Goal: Information Seeking & Learning: Learn about a topic

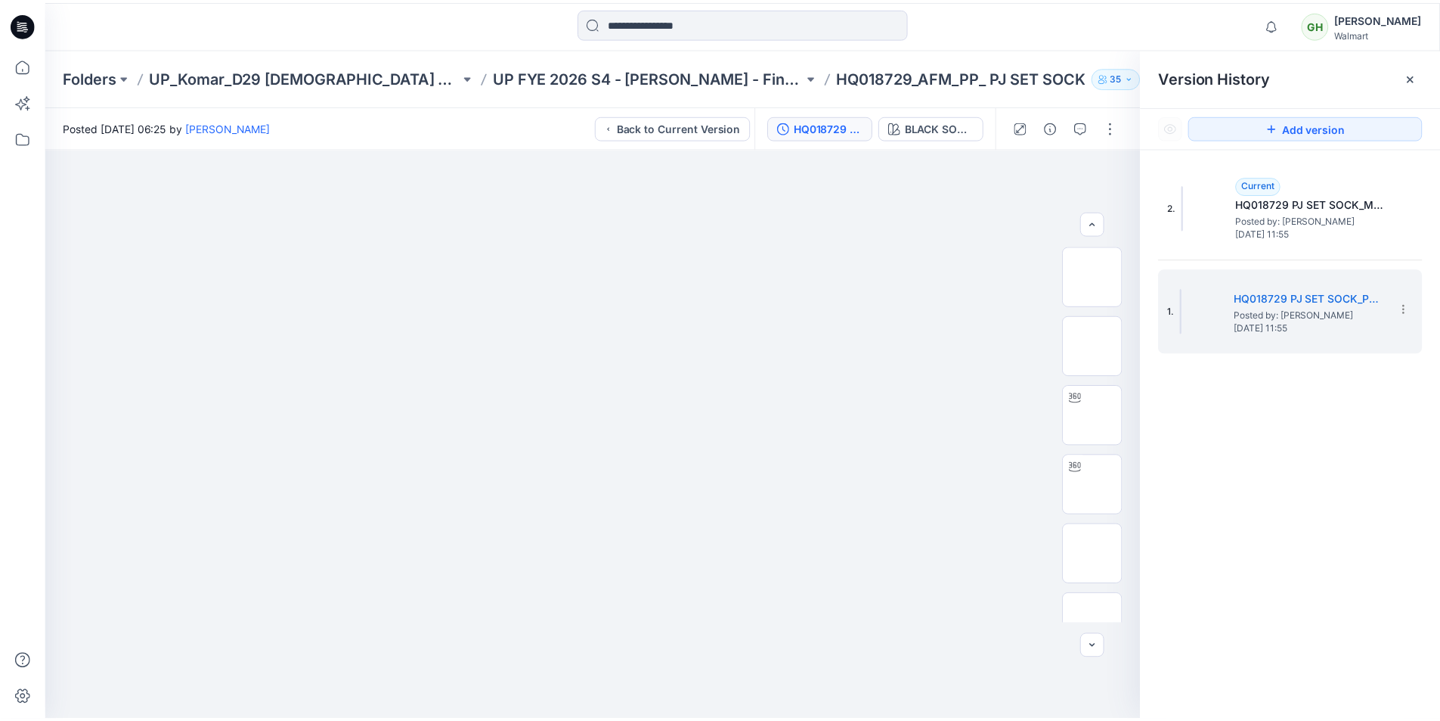
scroll to position [1361, 0]
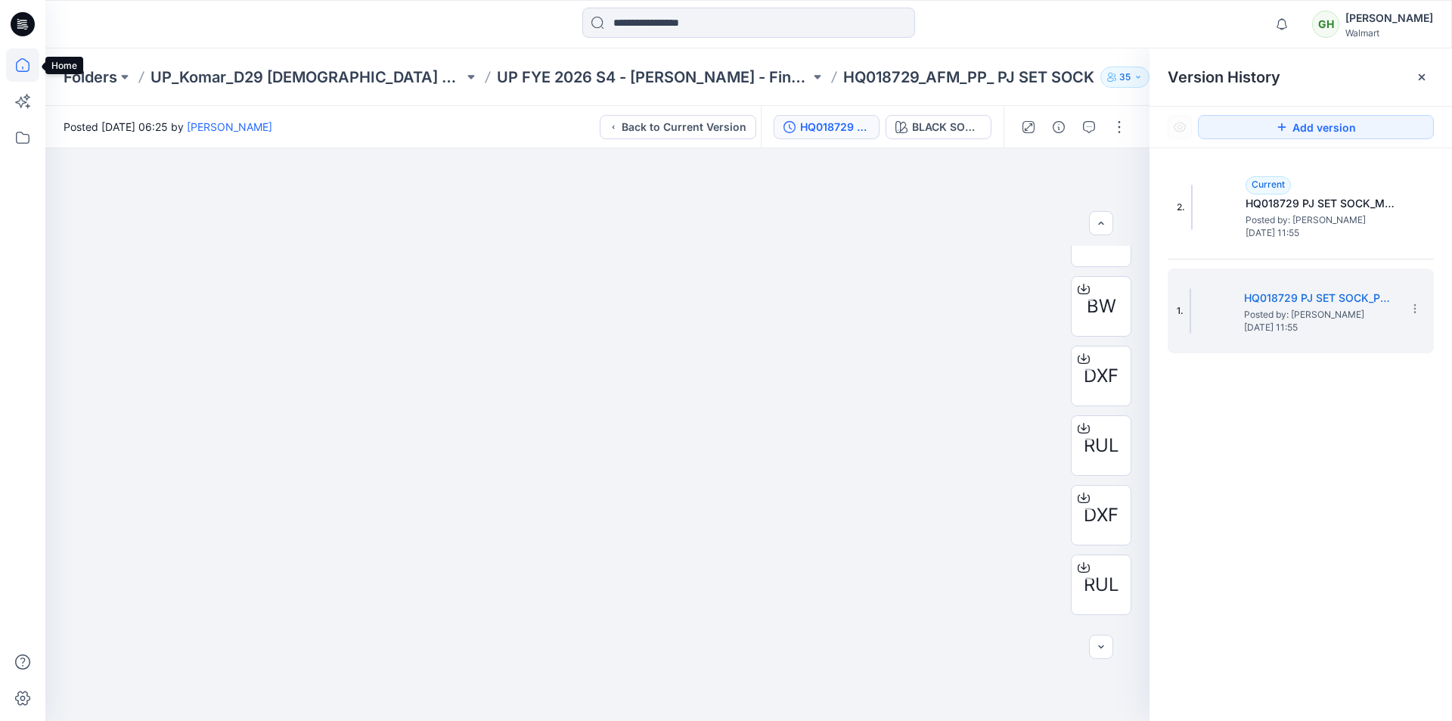
click at [23, 67] on icon at bounding box center [22, 64] width 33 height 33
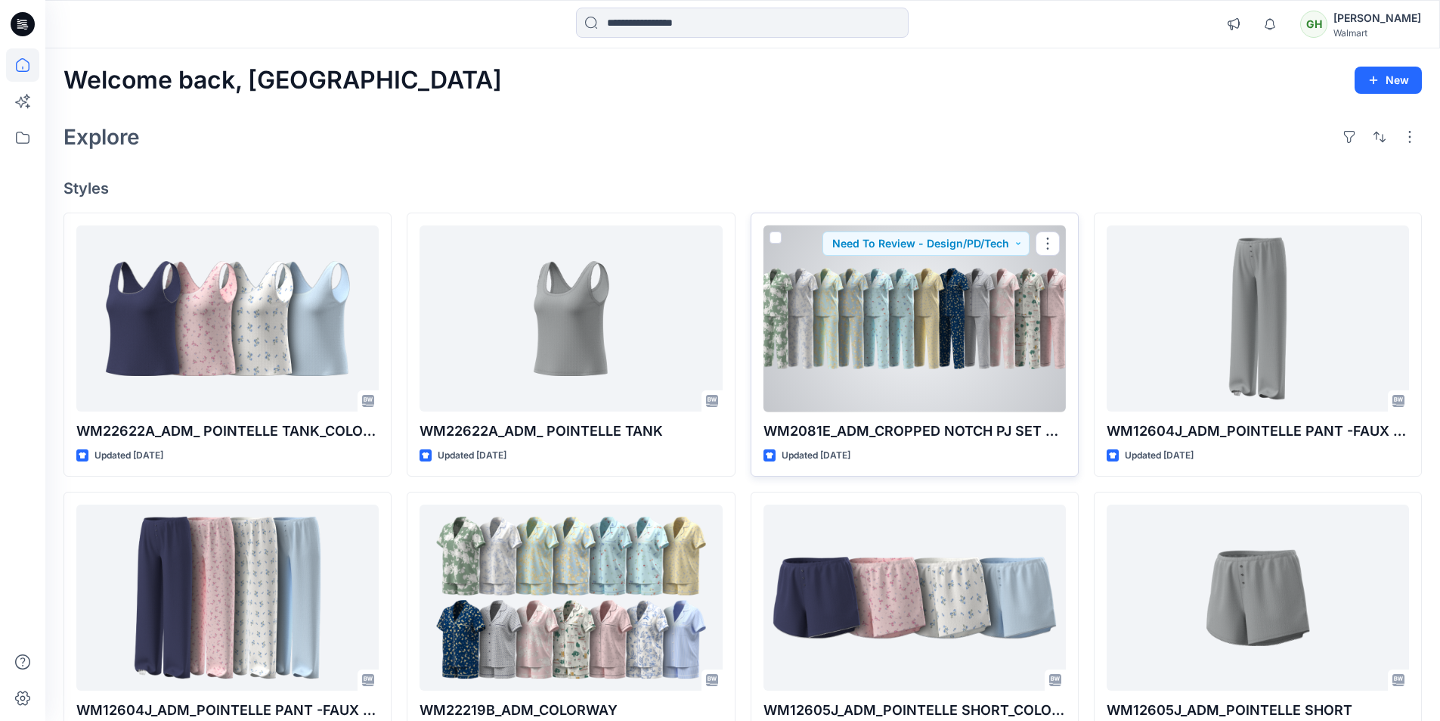
scroll to position [76, 0]
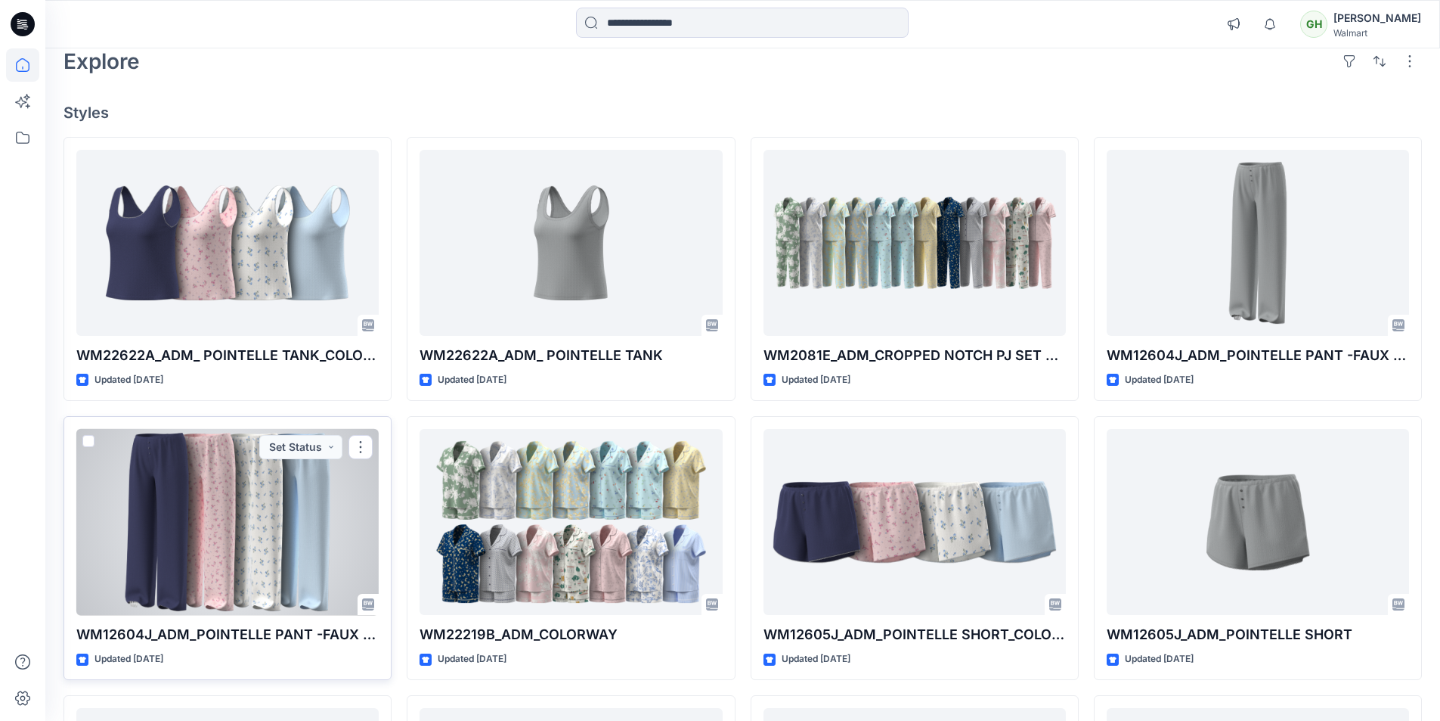
click at [286, 501] on div at bounding box center [227, 522] width 302 height 187
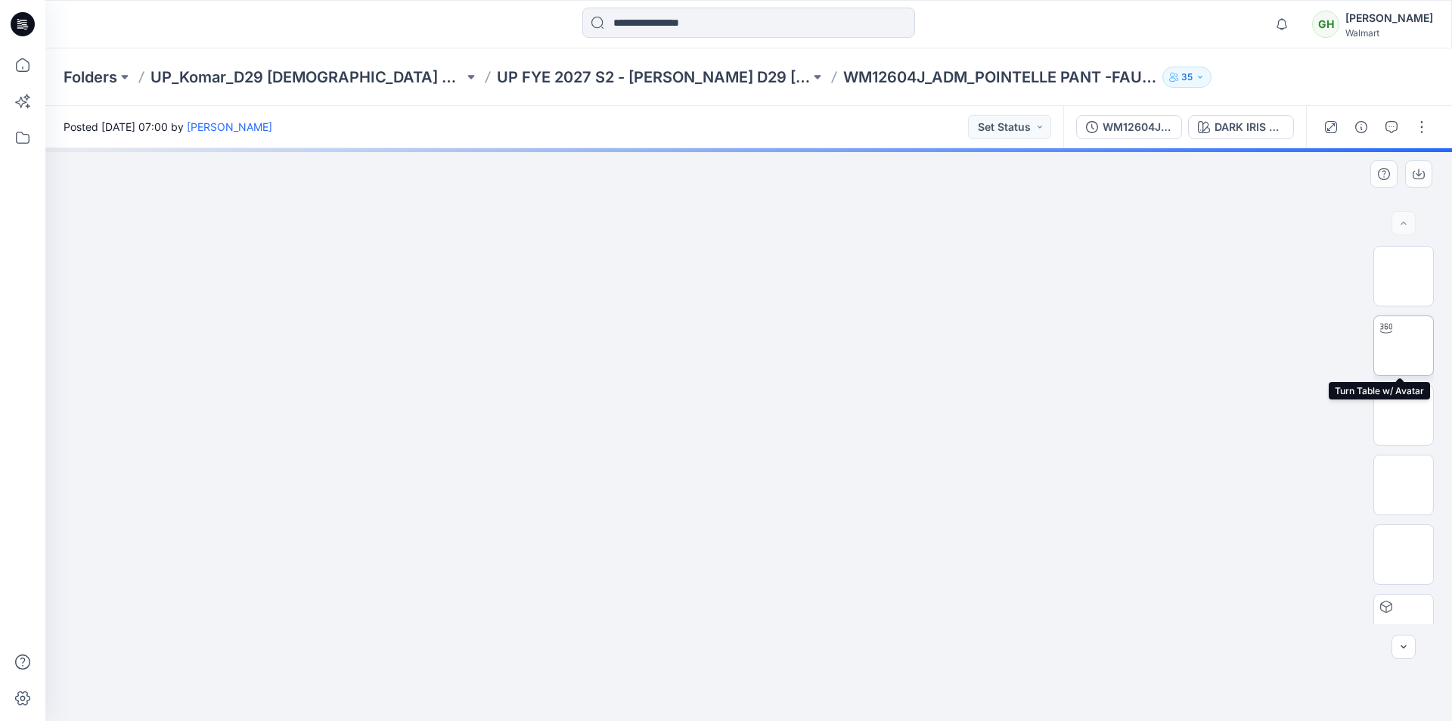
click at [1403, 346] on img at bounding box center [1403, 346] width 0 height 0
click at [36, 70] on icon at bounding box center [22, 64] width 33 height 33
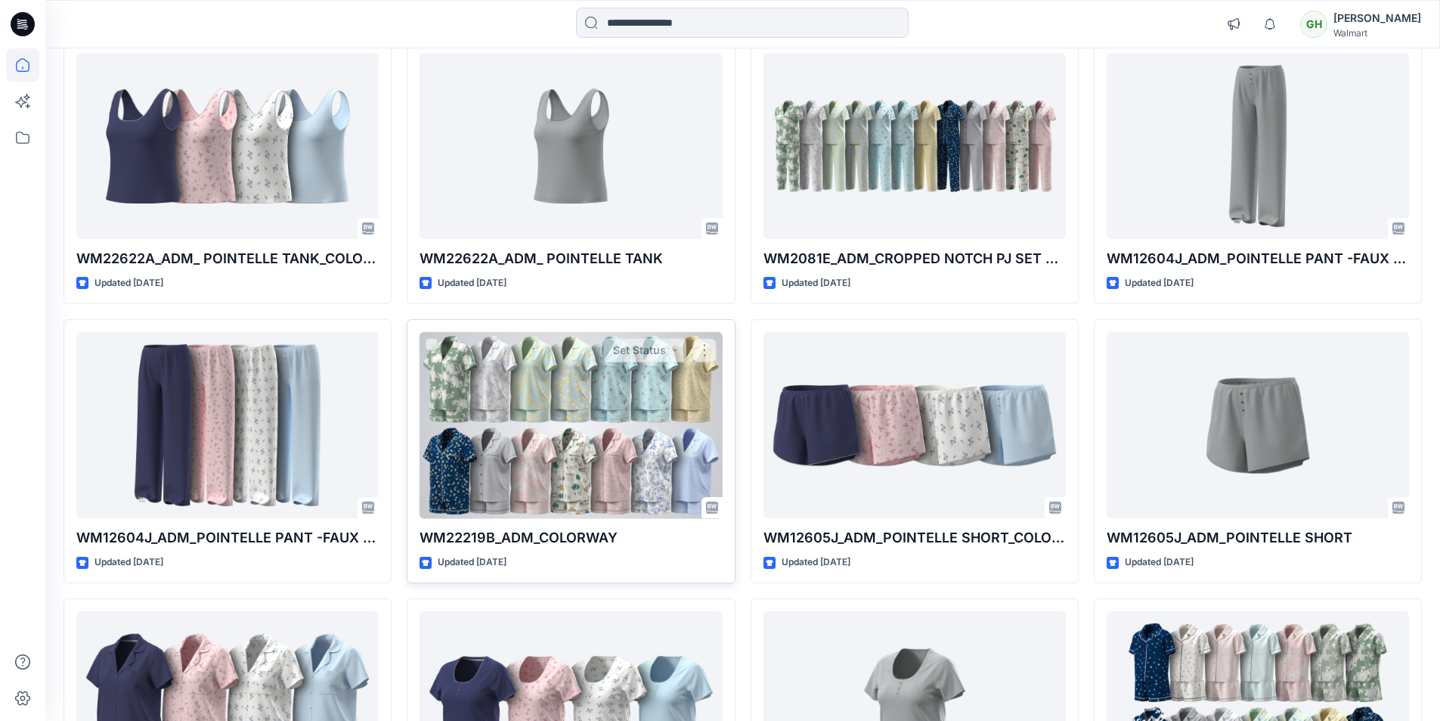
scroll to position [151, 0]
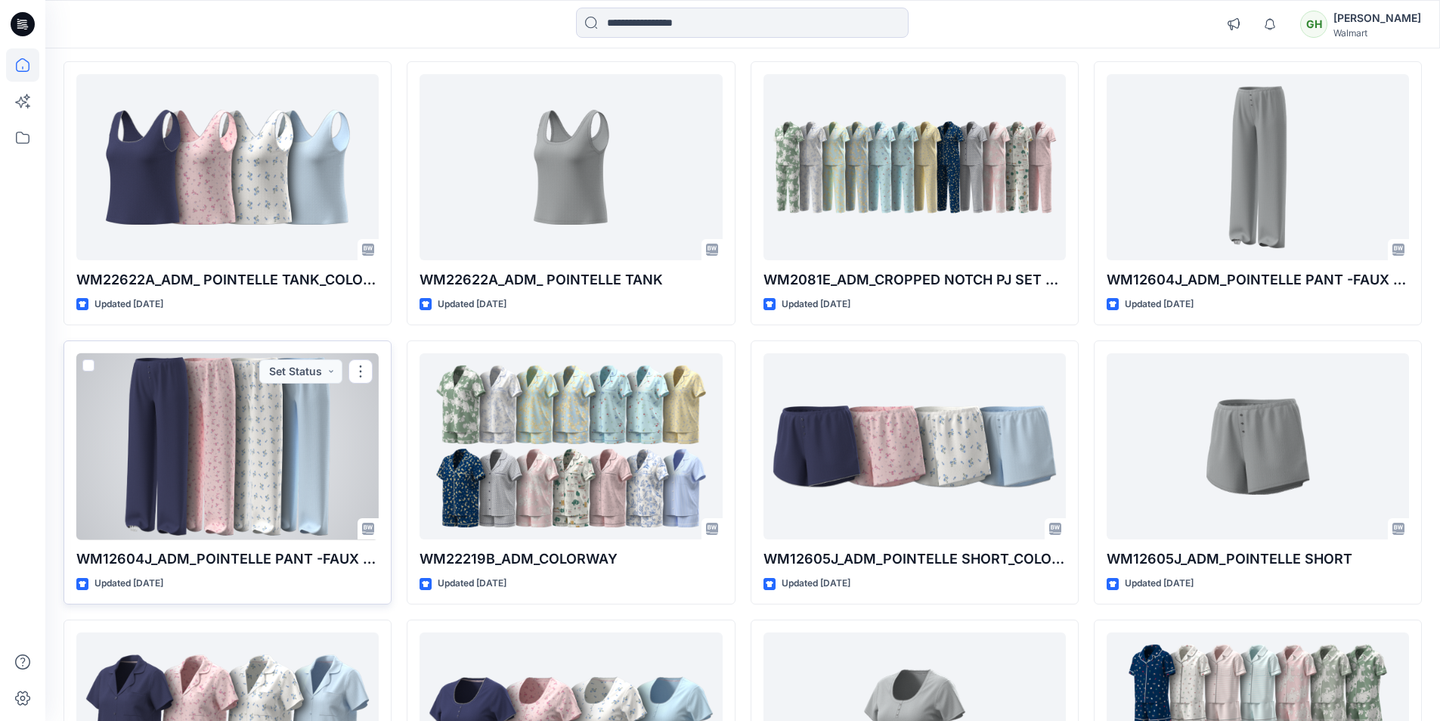
click at [277, 443] on div at bounding box center [227, 446] width 302 height 187
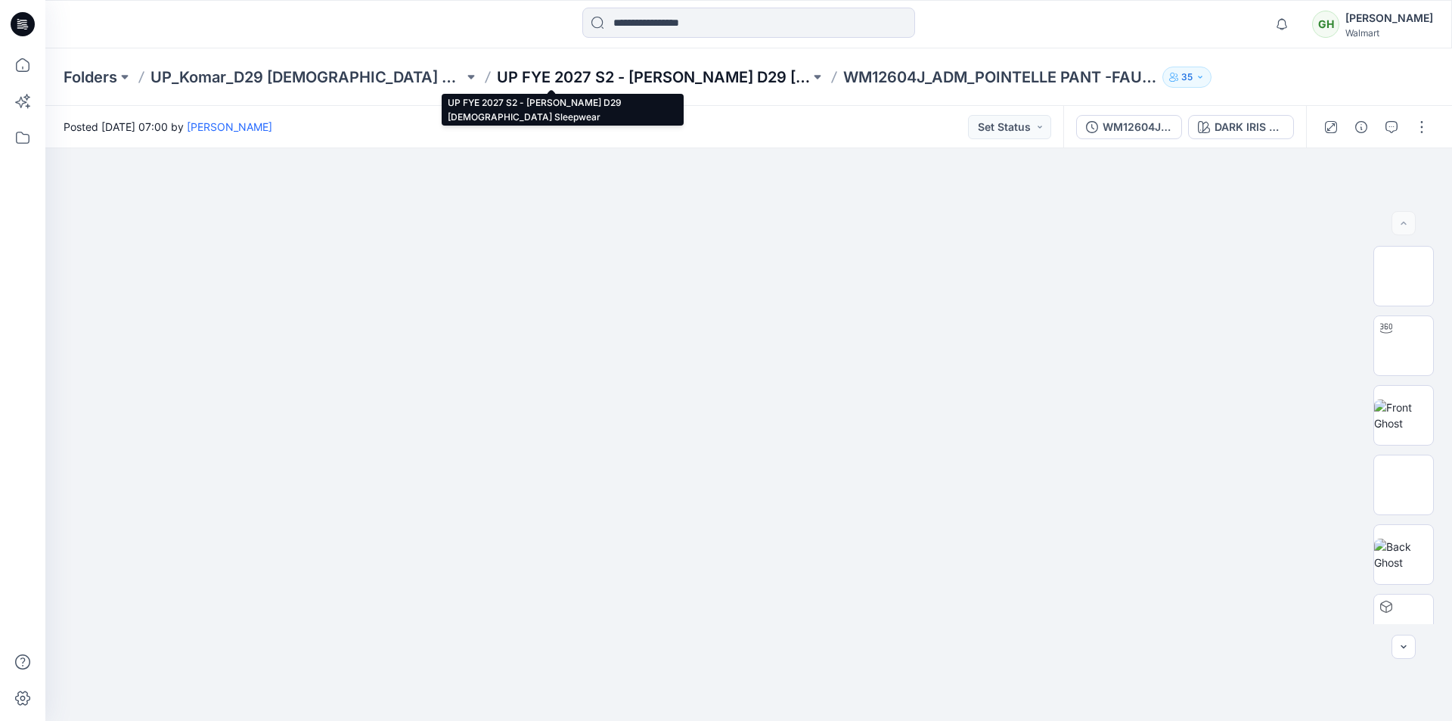
click at [575, 78] on p "UP FYE 2027 S2 - [PERSON_NAME] D29 [DEMOGRAPHIC_DATA] Sleepwear" at bounding box center [653, 77] width 313 height 21
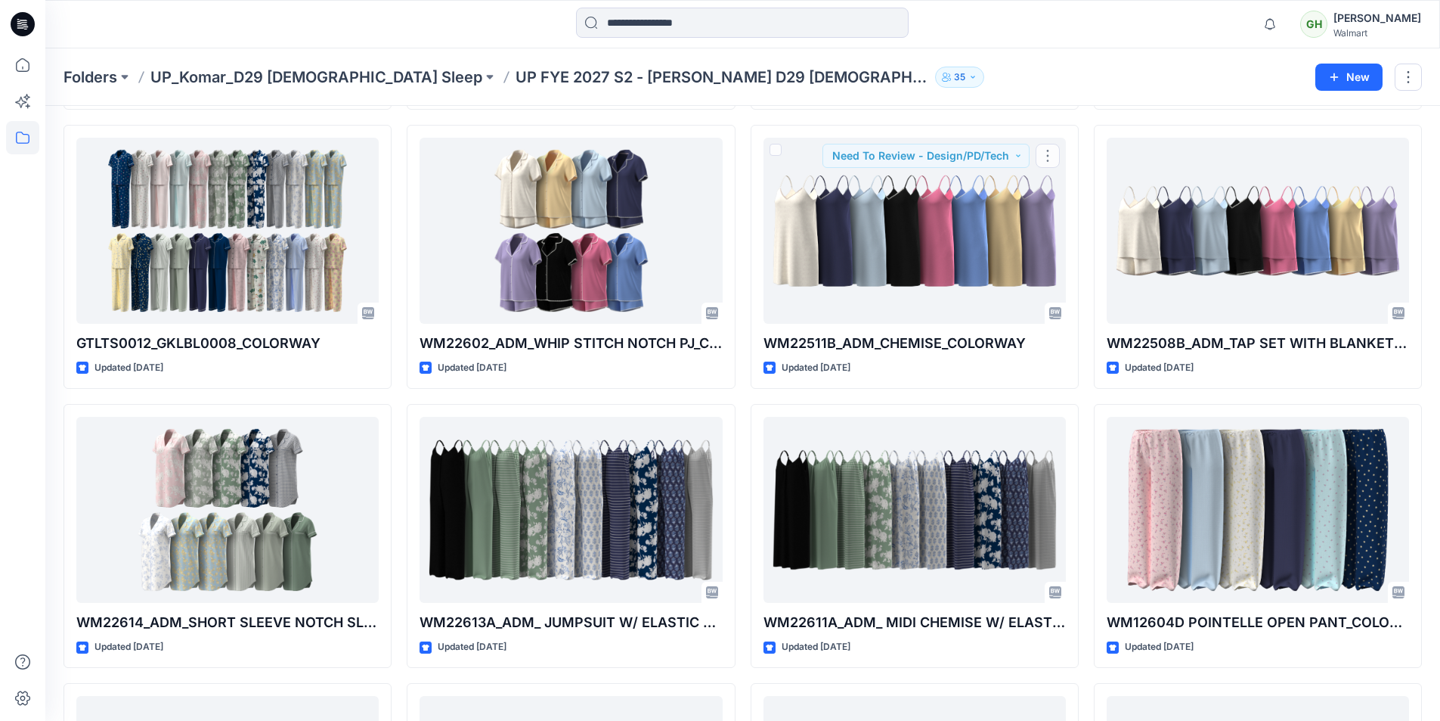
scroll to position [879, 0]
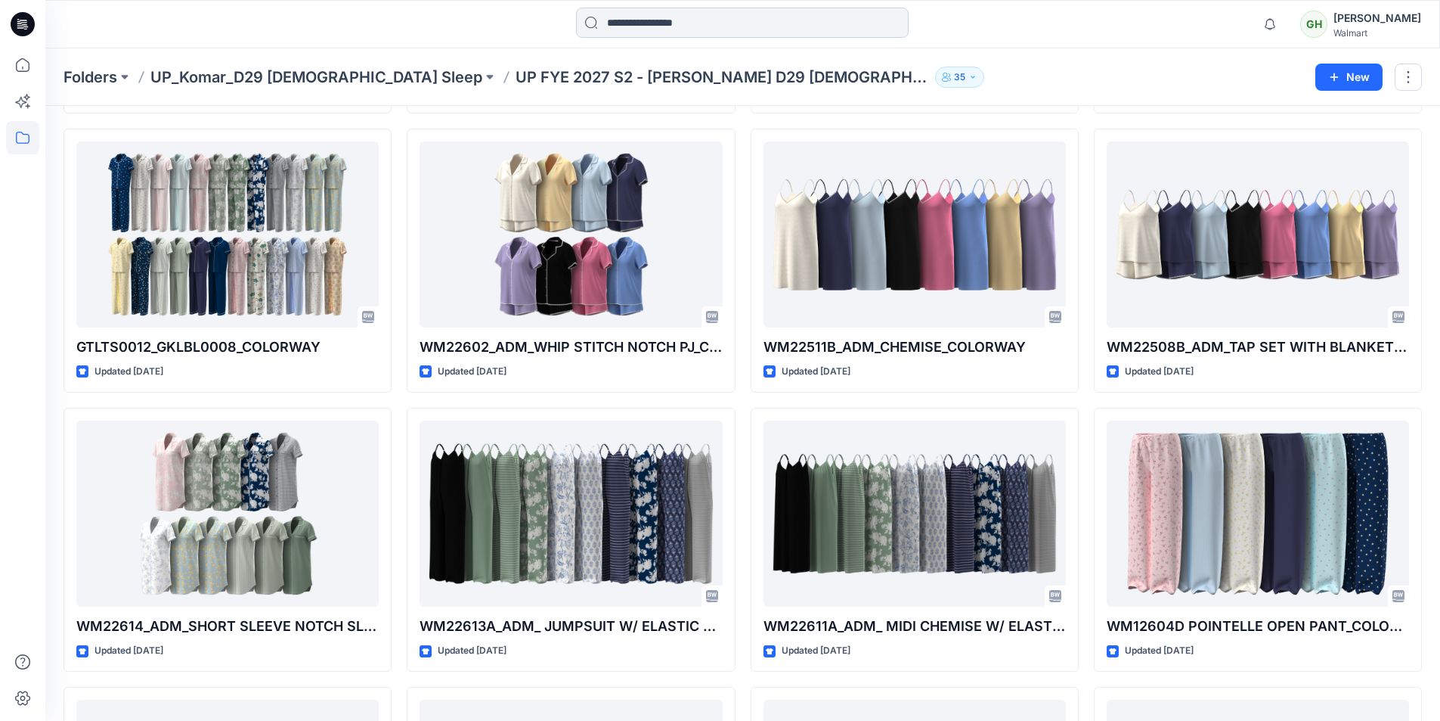
click at [711, 24] on input at bounding box center [742, 23] width 333 height 30
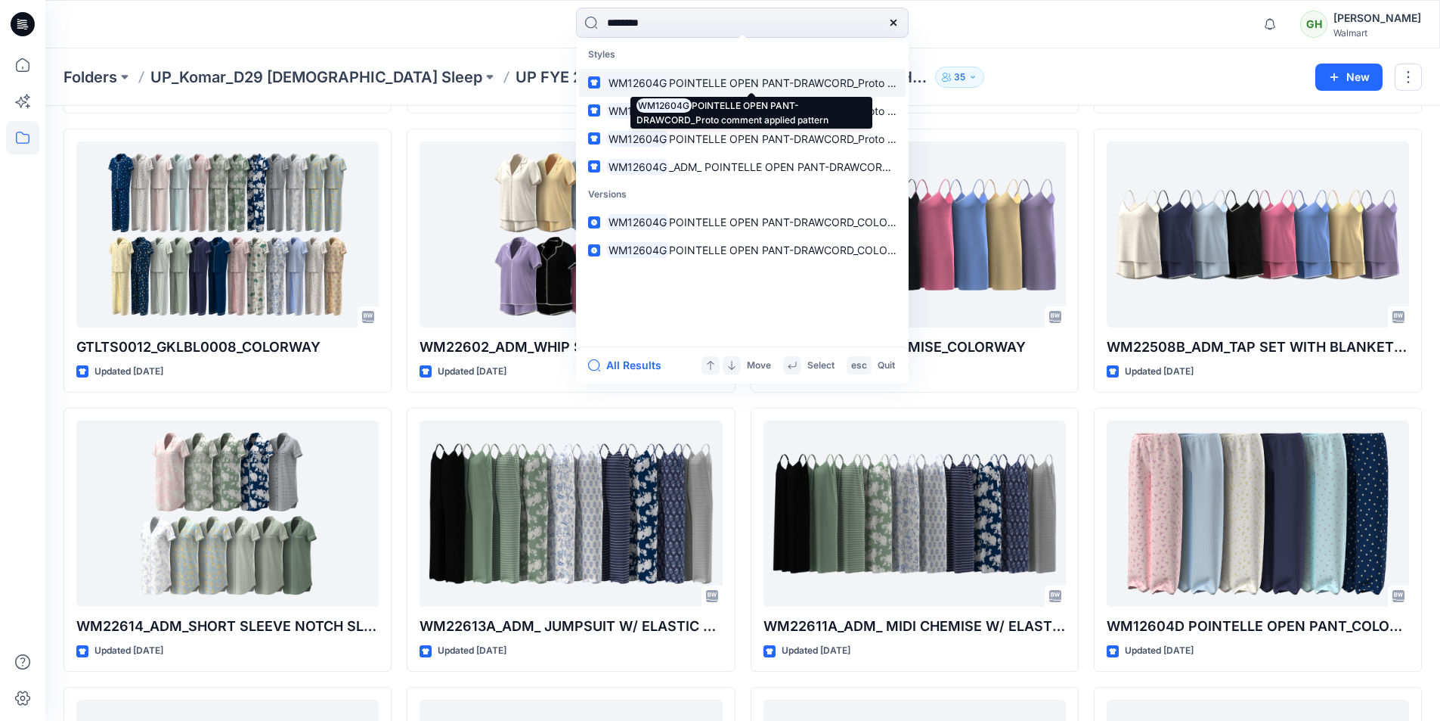
type input "********"
click at [789, 84] on span "POINTELLE OPEN PANT-DRAWCORD_Proto comment applied pattern" at bounding box center [841, 82] width 344 height 13
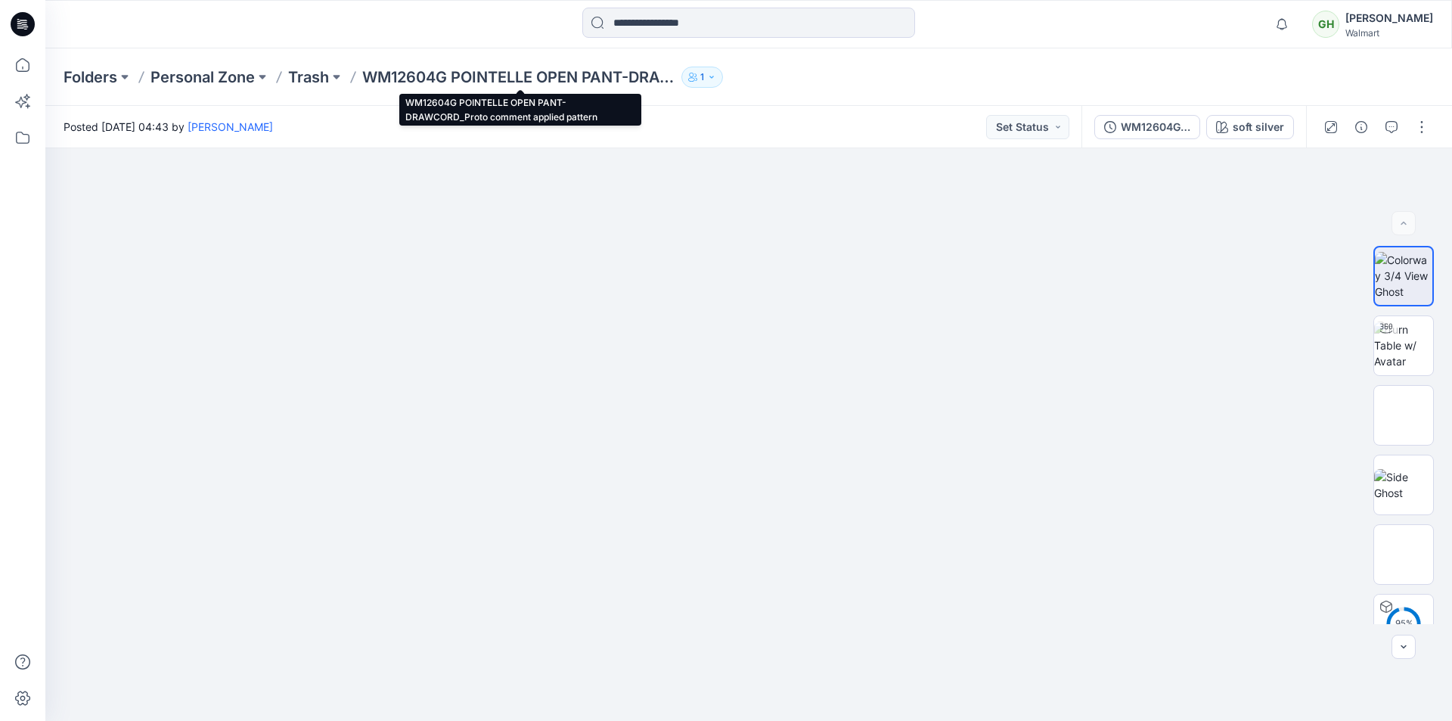
click at [400, 74] on p "WM12604G POINTELLE OPEN PANT-DRAWCORD_Proto comment applied pattern" at bounding box center [518, 77] width 313 height 21
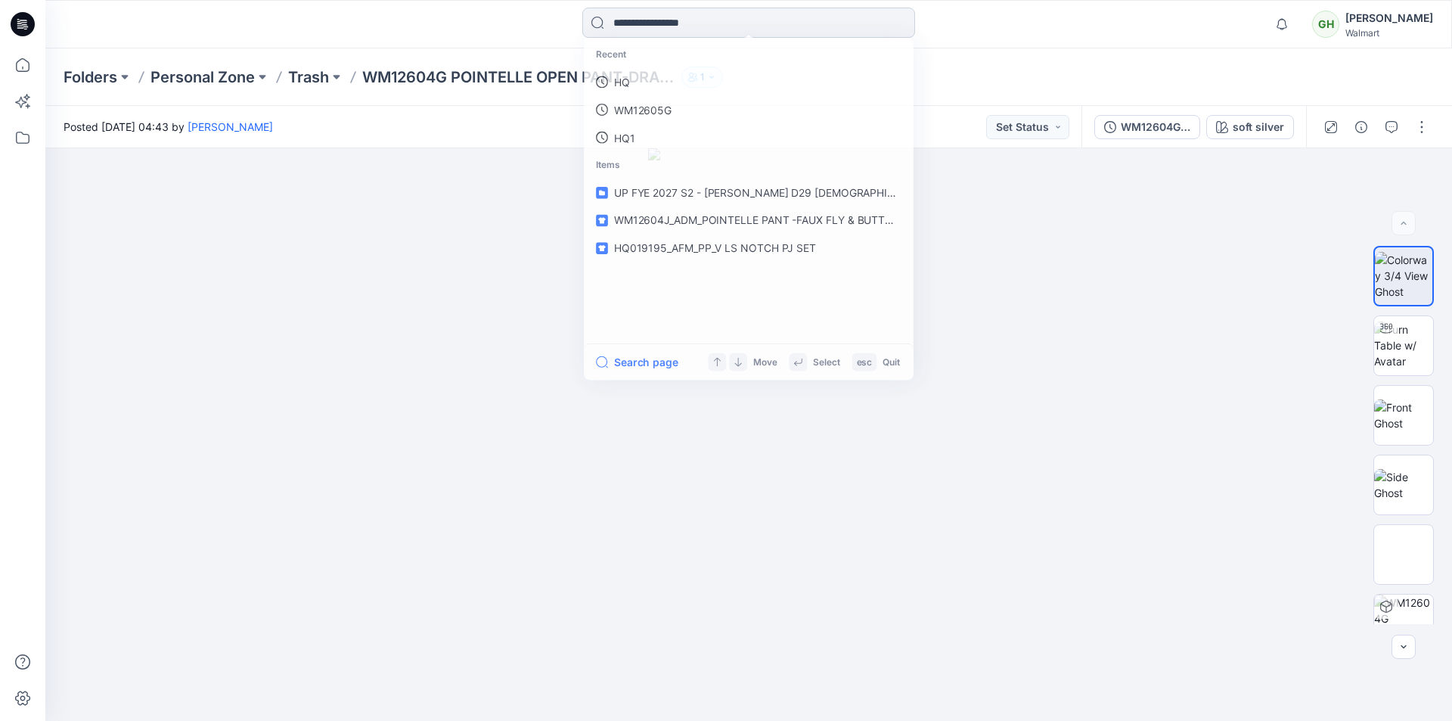
click at [674, 23] on input at bounding box center [748, 23] width 333 height 30
click at [647, 84] on p "WM12604G" at bounding box center [641, 83] width 58 height 16
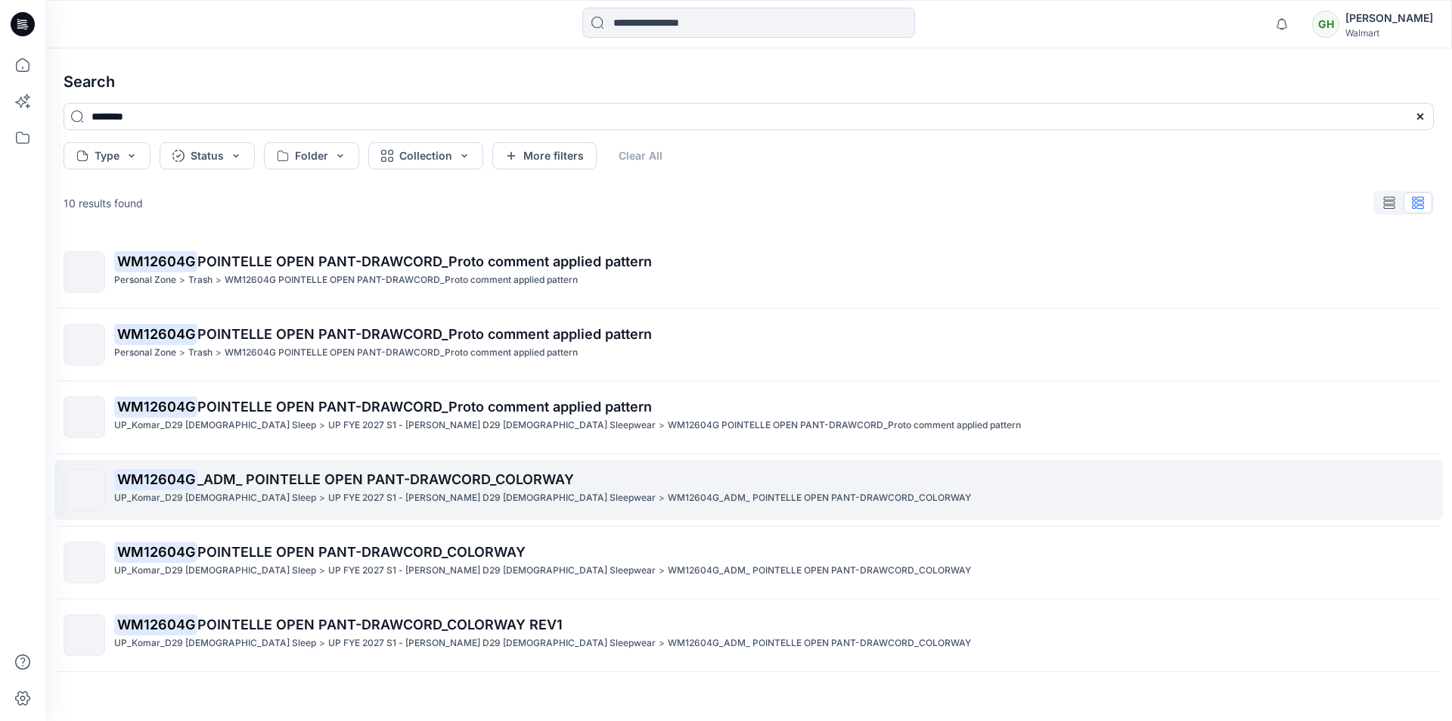
click at [233, 496] on p "UP_Komar_D29 [DEMOGRAPHIC_DATA] Sleep" at bounding box center [215, 498] width 202 height 16
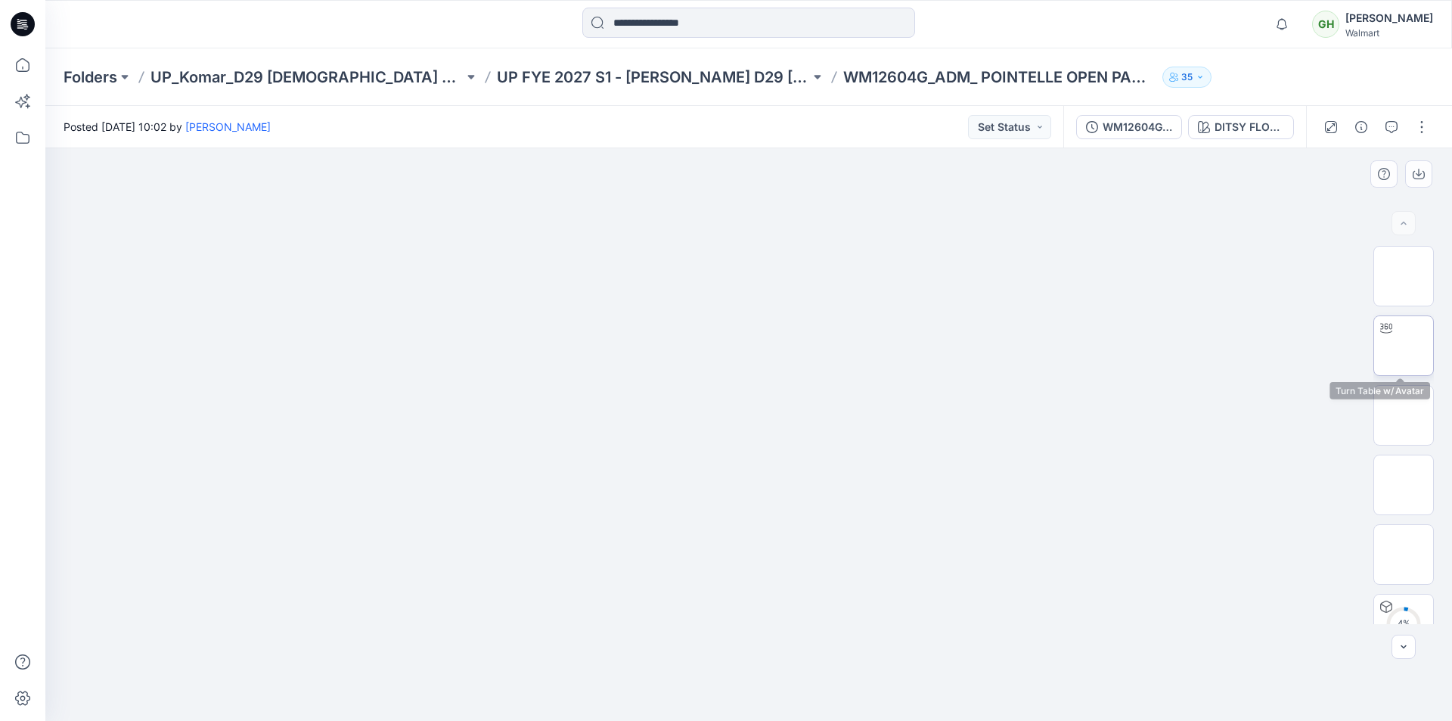
click at [1403, 346] on img at bounding box center [1403, 346] width 0 height 0
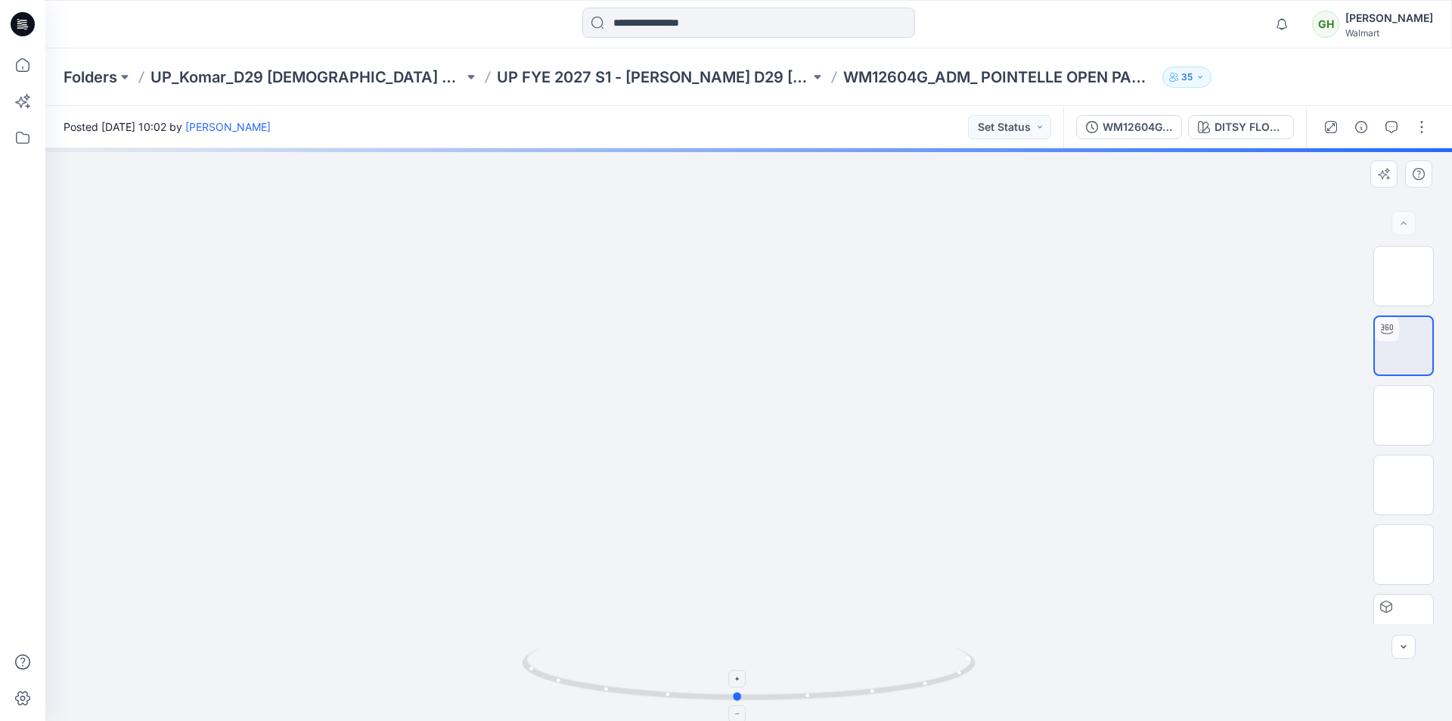
drag, startPoint x: 814, startPoint y: 693, endPoint x: 739, endPoint y: 659, distance: 81.9
click at [739, 659] on icon at bounding box center [750, 675] width 457 height 57
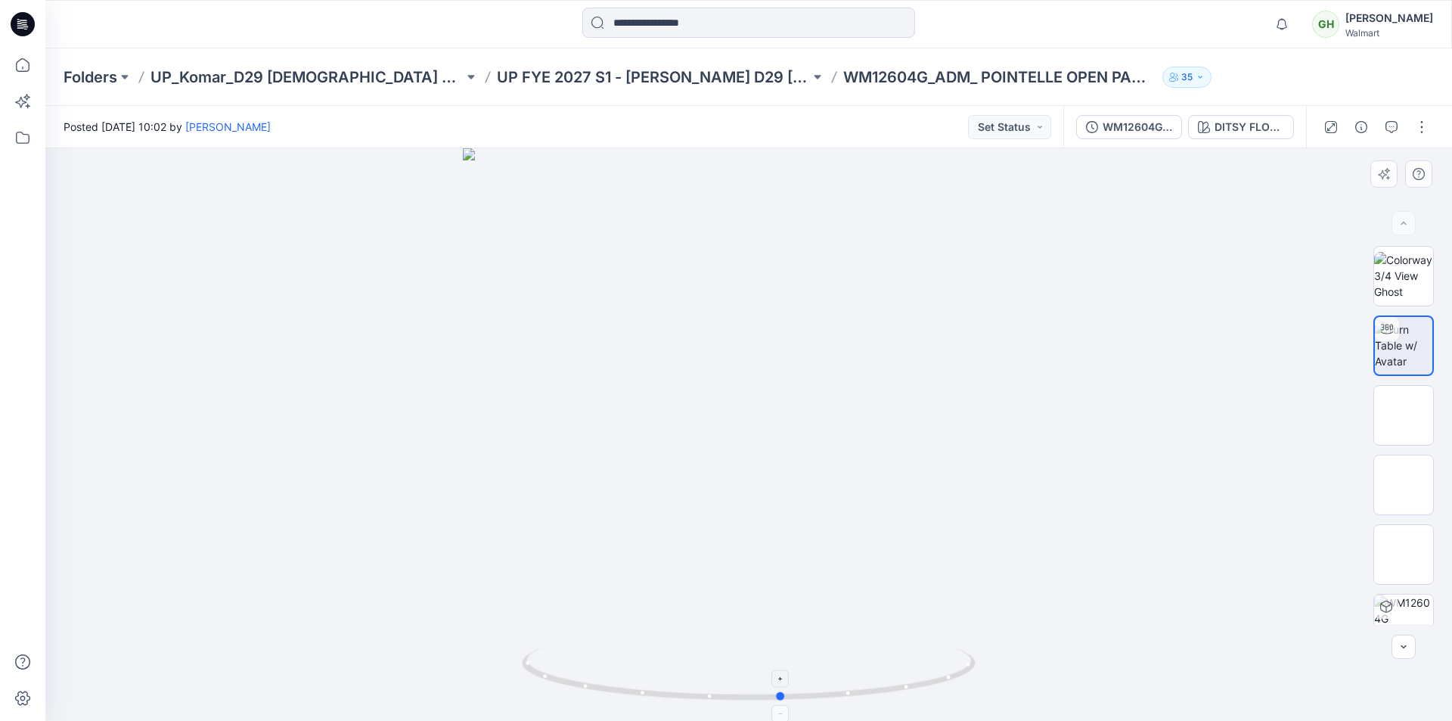
drag, startPoint x: 741, startPoint y: 701, endPoint x: 784, endPoint y: 678, distance: 48.7
click at [786, 678] on icon at bounding box center [750, 675] width 457 height 57
drag, startPoint x: 783, startPoint y: 697, endPoint x: 1197, endPoint y: 719, distance: 414.2
click at [1197, 719] on div at bounding box center [748, 434] width 1406 height 572
